Goal: Transaction & Acquisition: Subscribe to service/newsletter

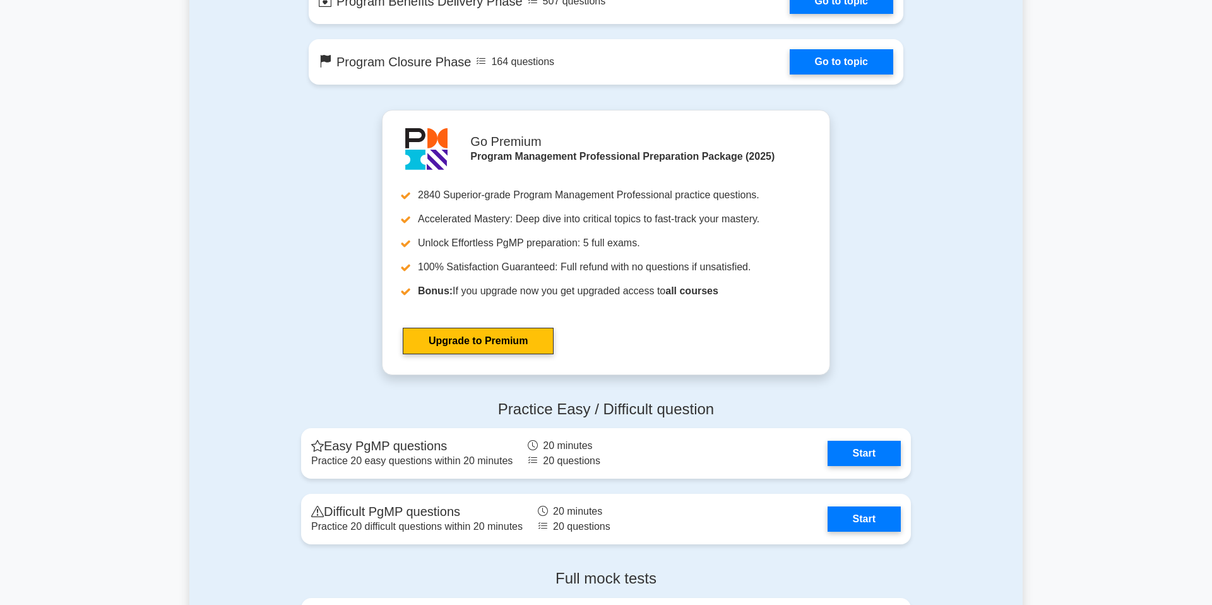
scroll to position [1261, 0]
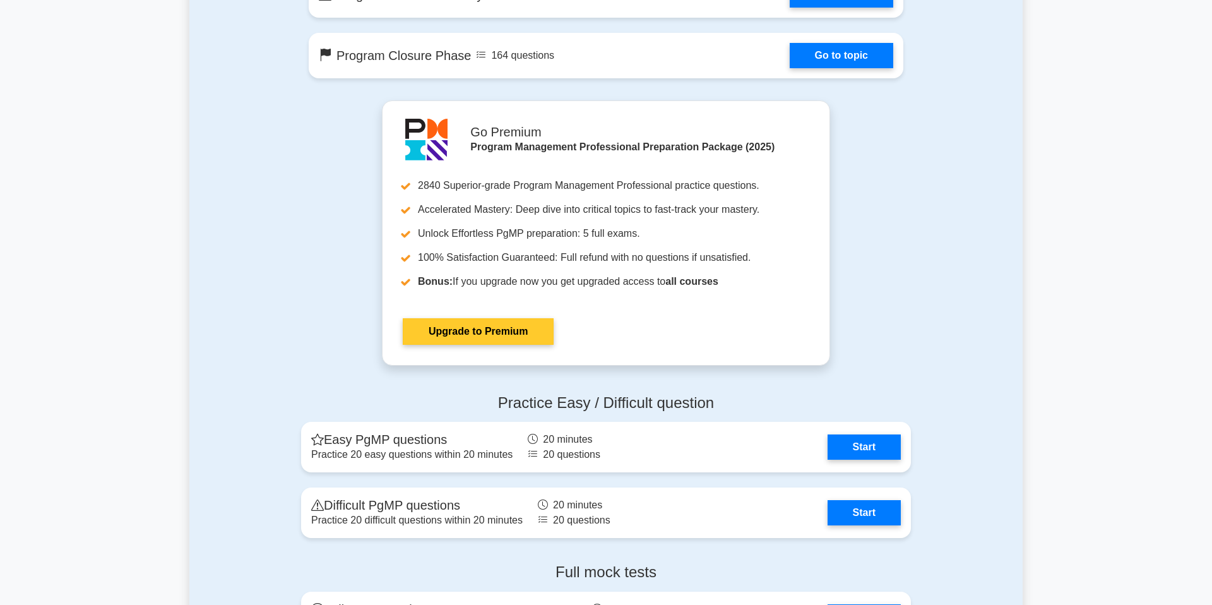
click at [467, 335] on link "Upgrade to Premium" at bounding box center [478, 331] width 151 height 27
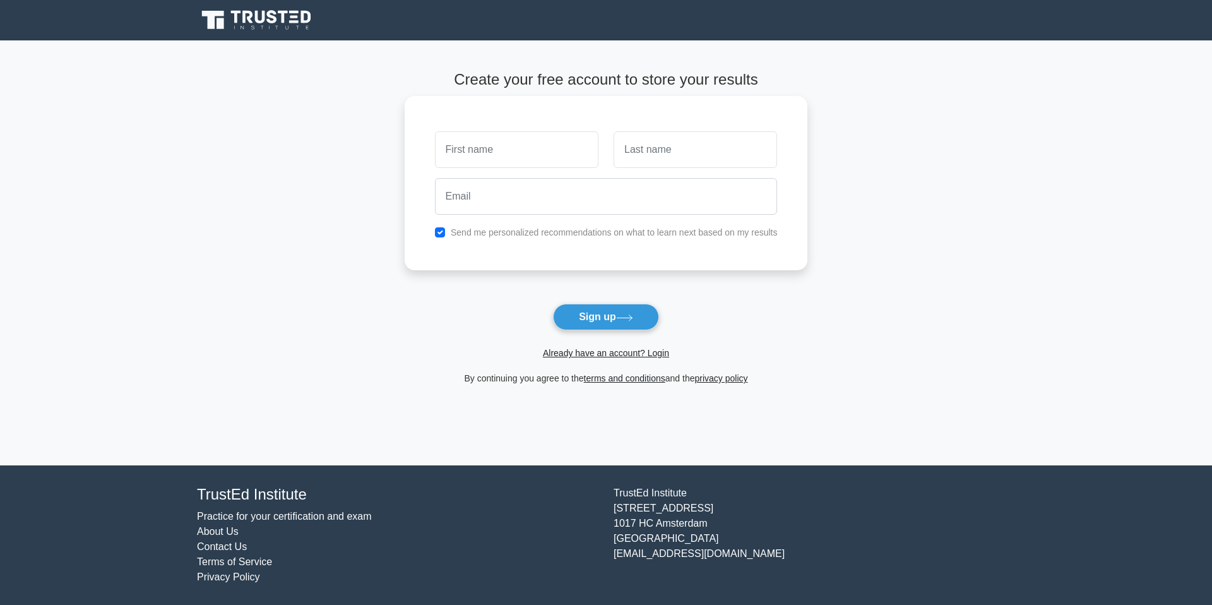
click at [503, 154] on input "text" at bounding box center [517, 149] width 164 height 37
type input "[PERSON_NAME]"
click at [671, 155] on input "text" at bounding box center [696, 149] width 164 height 37
type input "[PERSON_NAME]"
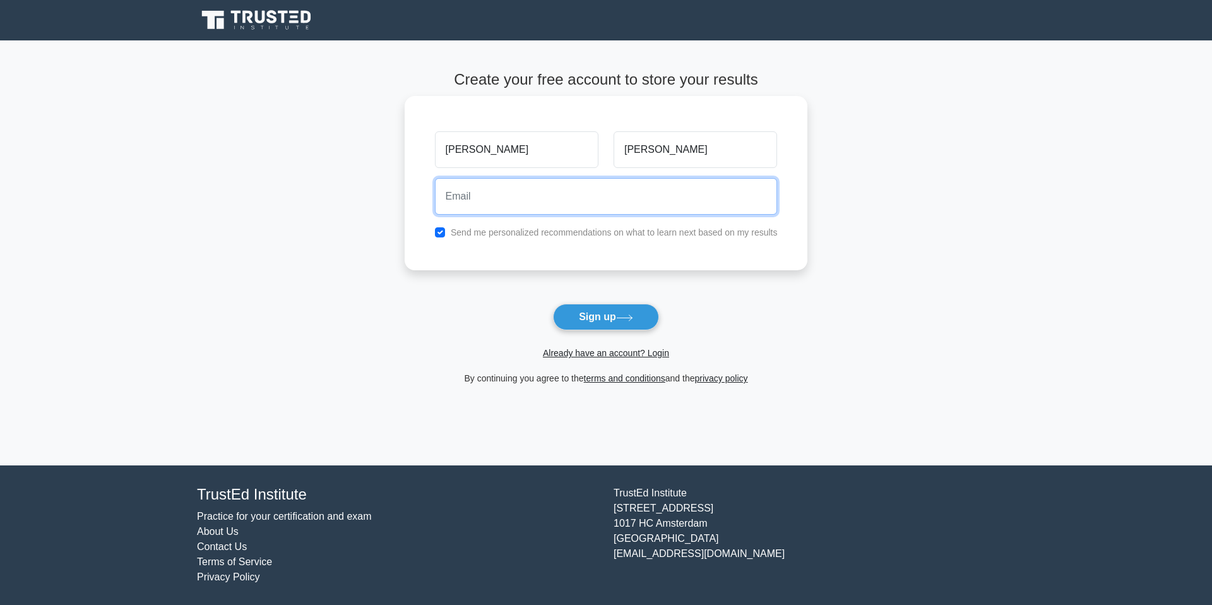
click at [665, 192] on input "email" at bounding box center [606, 196] width 343 height 37
click at [569, 200] on input "d" at bounding box center [606, 196] width 343 height 37
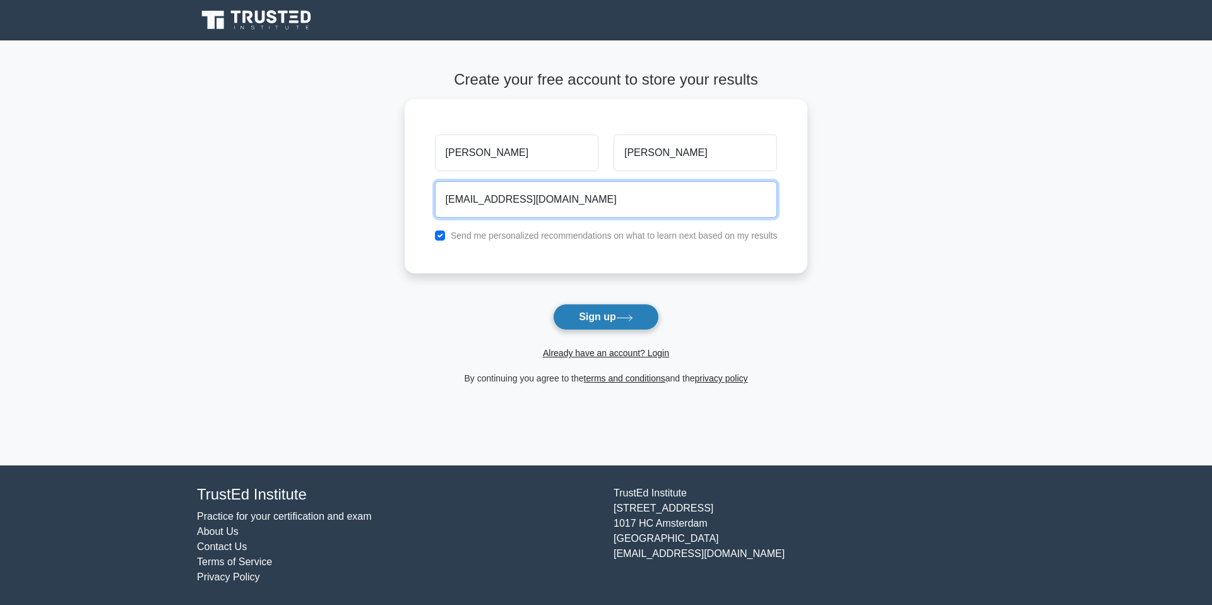
type input "[EMAIL_ADDRESS][DOMAIN_NAME]"
click at [617, 320] on button "Sign up" at bounding box center [606, 317] width 106 height 27
